Goal: Entertainment & Leisure: Browse casually

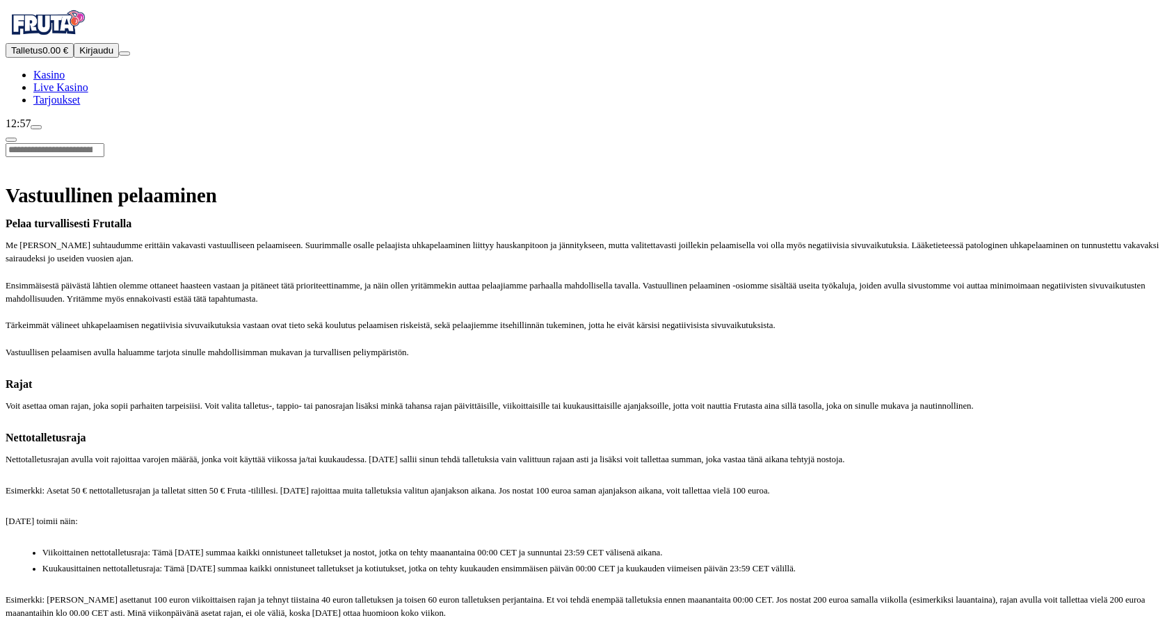
click at [89, 40] on img "Primary" at bounding box center [47, 23] width 83 height 35
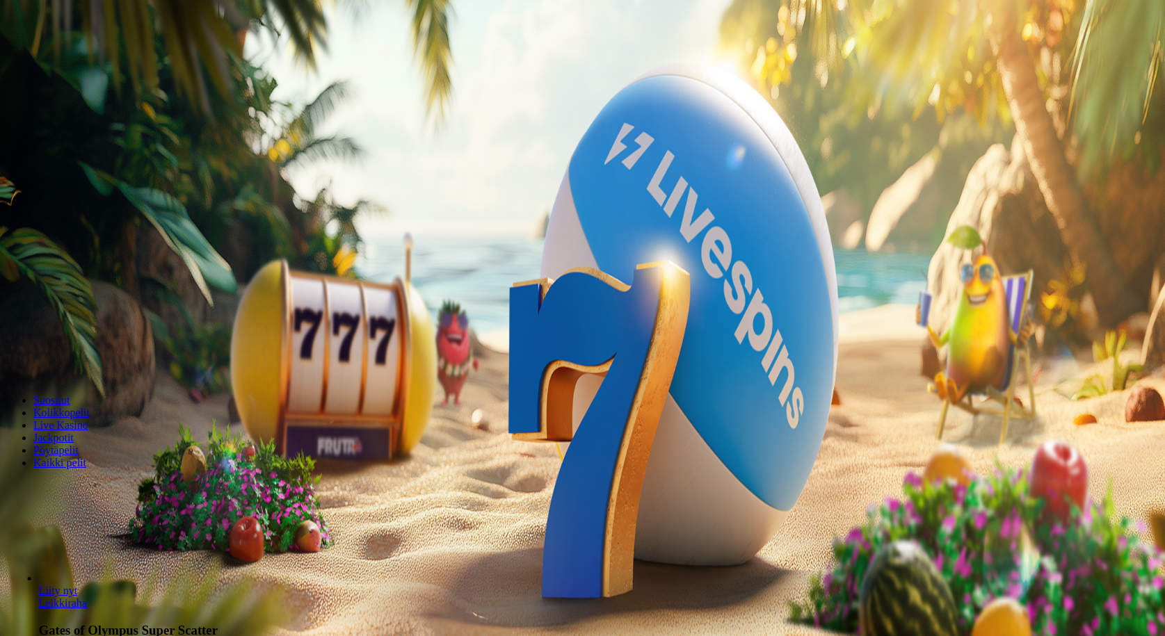
drag, startPoint x: 245, startPoint y: 525, endPoint x: 253, endPoint y: 594, distance: 69.3
click at [253, 594] on div "Liity nyt Leikkiraha" at bounding box center [602, 597] width 1126 height 25
click at [83, 597] on link "Leikkiraha" at bounding box center [59, 603] width 48 height 12
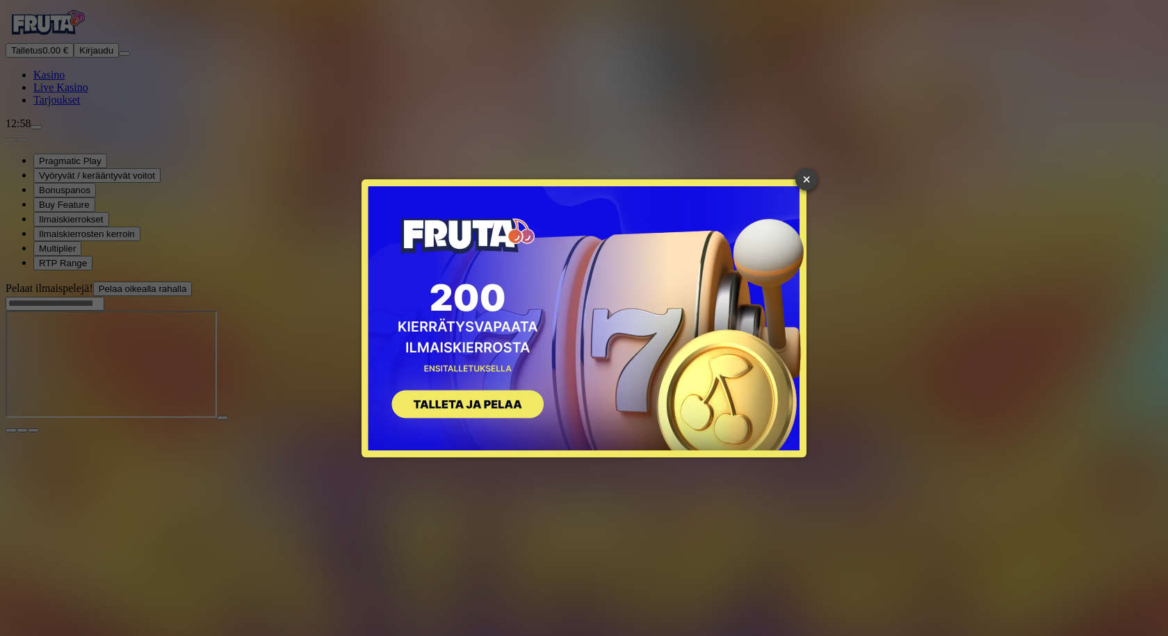
click at [798, 177] on link "×" at bounding box center [806, 179] width 22 height 22
